Goal: Transaction & Acquisition: Purchase product/service

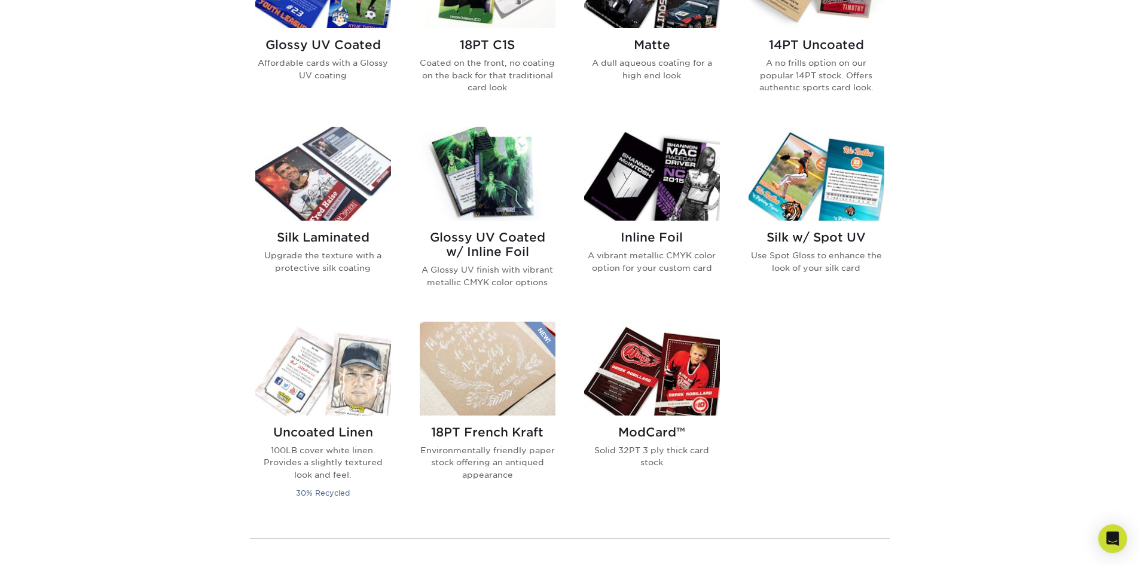
scroll to position [673, 0]
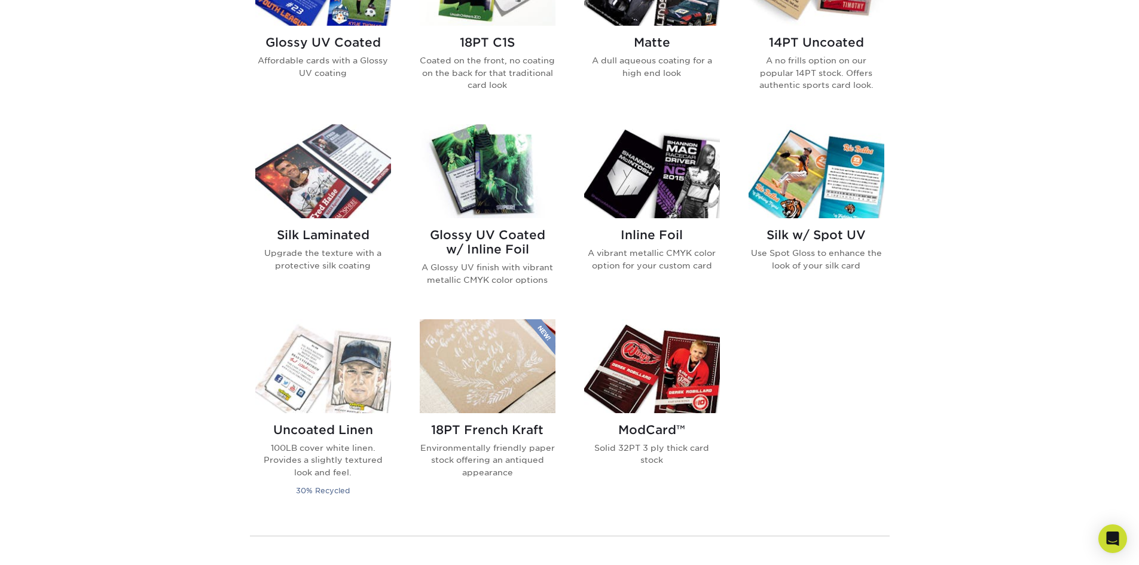
click at [631, 197] on img at bounding box center [652, 171] width 136 height 94
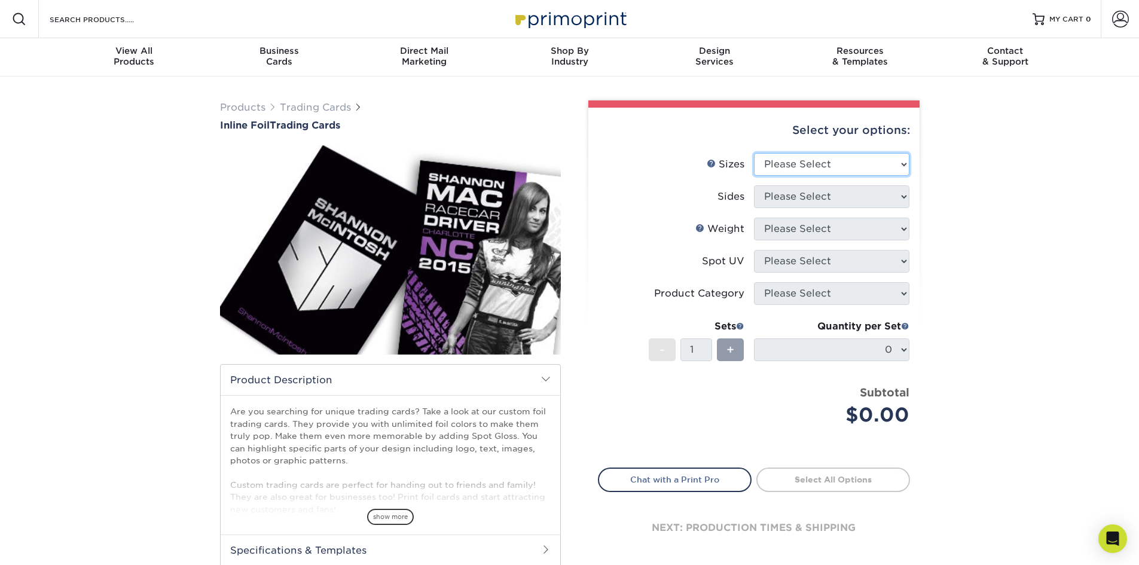
click at [838, 166] on select "Please Select 2.5" x 3.5"" at bounding box center [831, 164] width 155 height 23
select select "2.50x3.50"
click at [754, 153] on select "Please Select 2.5" x 3.5"" at bounding box center [831, 164] width 155 height 23
click at [819, 195] on select "Please Select Print Both Sides - Foil Back Only Print Both Sides - Foil Both Si…" at bounding box center [831, 196] width 155 height 23
select select "e9e9dfb3-fba1-4d60-972c-fd9ca5904d33"
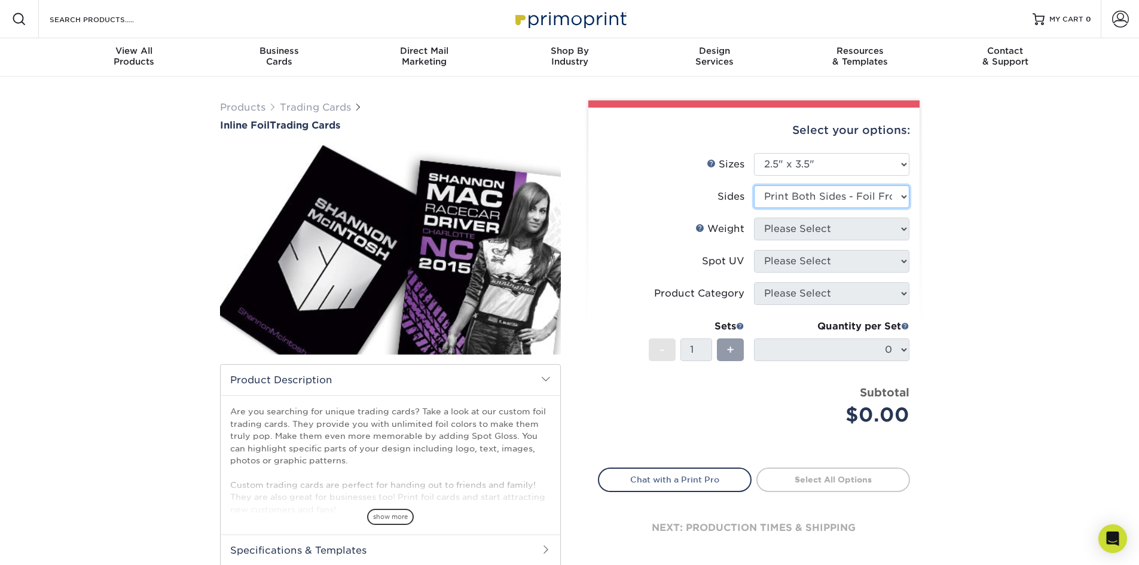
click at [754, 185] on select "Please Select Print Both Sides - Foil Back Only Print Both Sides - Foil Both Si…" at bounding box center [831, 196] width 155 height 23
click at [834, 227] on select "Please Select 16PT" at bounding box center [831, 229] width 155 height 23
select select "16PT"
click at [754, 218] on select "Please Select 16PT" at bounding box center [831, 229] width 155 height 23
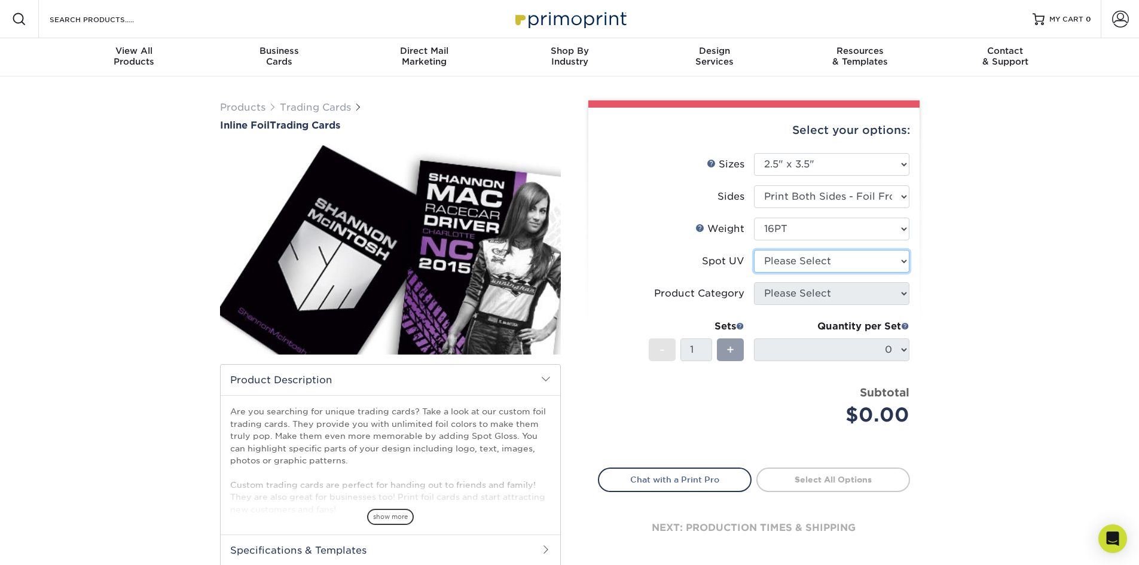
click at [817, 260] on select "Please Select No Spot UV Front and Back (Both Sides) Front Only Back Only" at bounding box center [831, 261] width 155 height 23
select select "1"
click at [754, 250] on select "Please Select No Spot UV Front and Back (Both Sides) Front Only Back Only" at bounding box center [831, 261] width 155 height 23
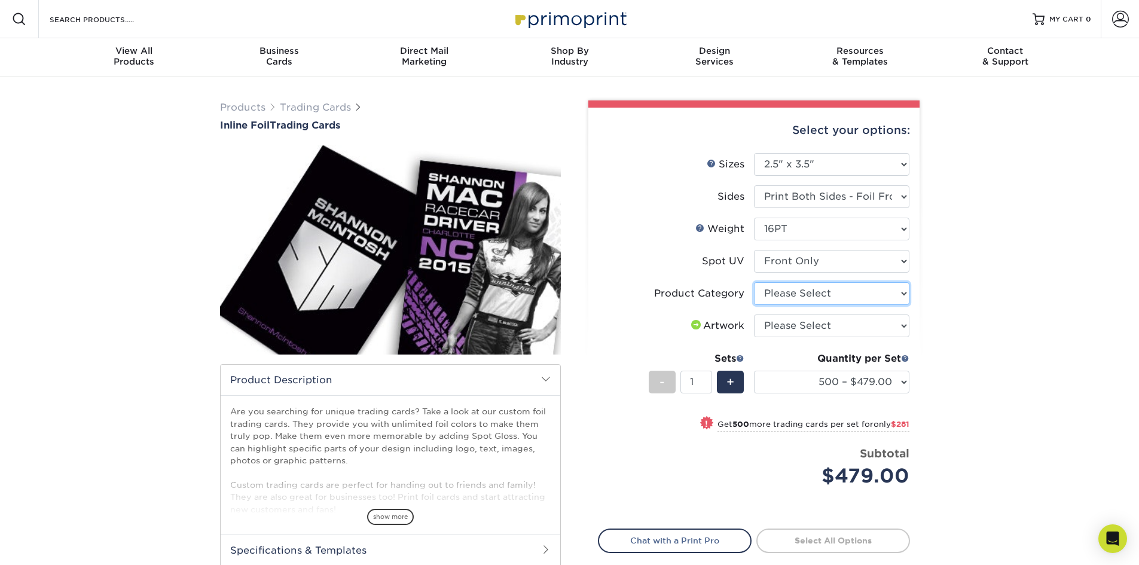
click at [877, 301] on select "Please Select Trading Cards" at bounding box center [831, 293] width 155 height 23
select select "c2f9bce9-36c2-409d-b101-c29d9d031e18"
click at [754, 282] on select "Please Select Trading Cards" at bounding box center [831, 293] width 155 height 23
click at [865, 322] on select "Please Select I will upload files I need a design - $100" at bounding box center [831, 326] width 155 height 23
select select "upload"
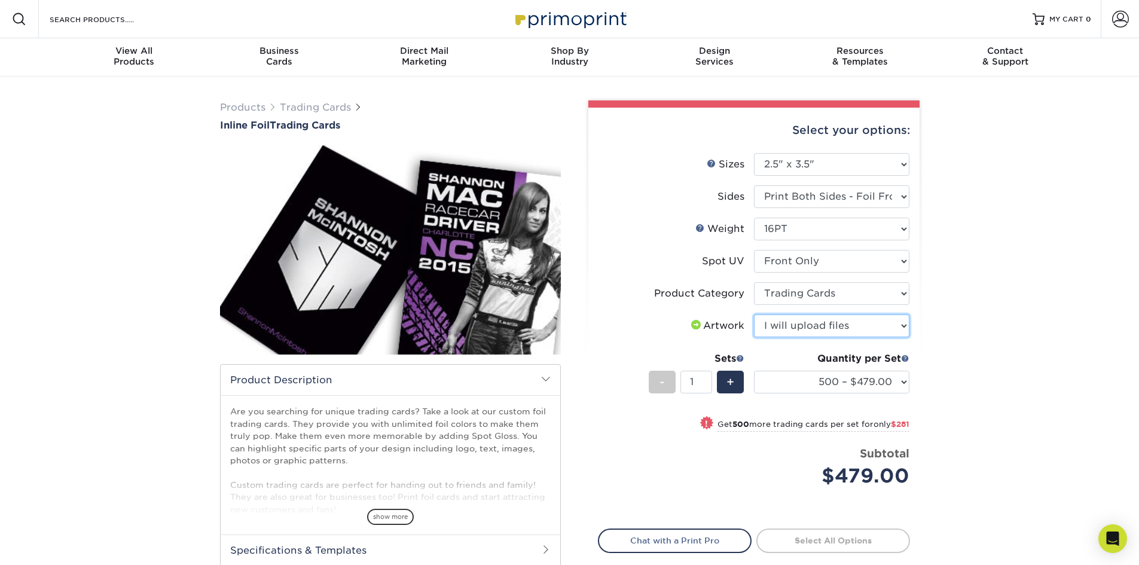
click at [754, 315] on select "Please Select I will upload files I need a design - $100" at bounding box center [831, 326] width 155 height 23
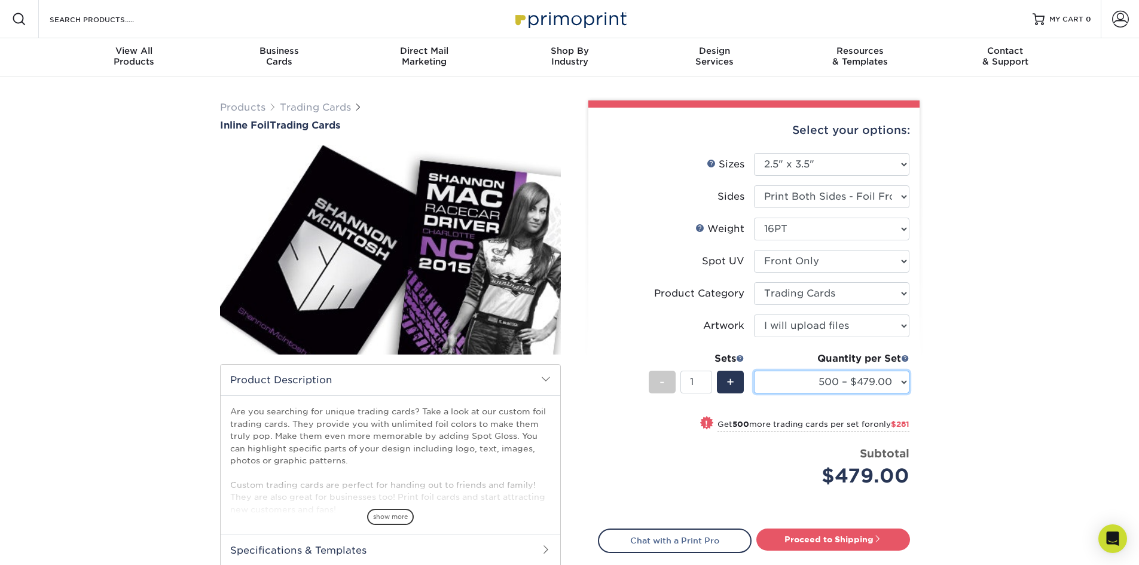
click at [903, 387] on select "500 – $479.00 1000 – $760.00 2500 – $1104.00 5000 – $1565.00" at bounding box center [831, 382] width 155 height 23
click at [1033, 425] on div "Products Trading Cards Inline Foil Trading Cards show more Templates /" at bounding box center [569, 377] width 1139 height 600
